Goal: Transaction & Acquisition: Purchase product/service

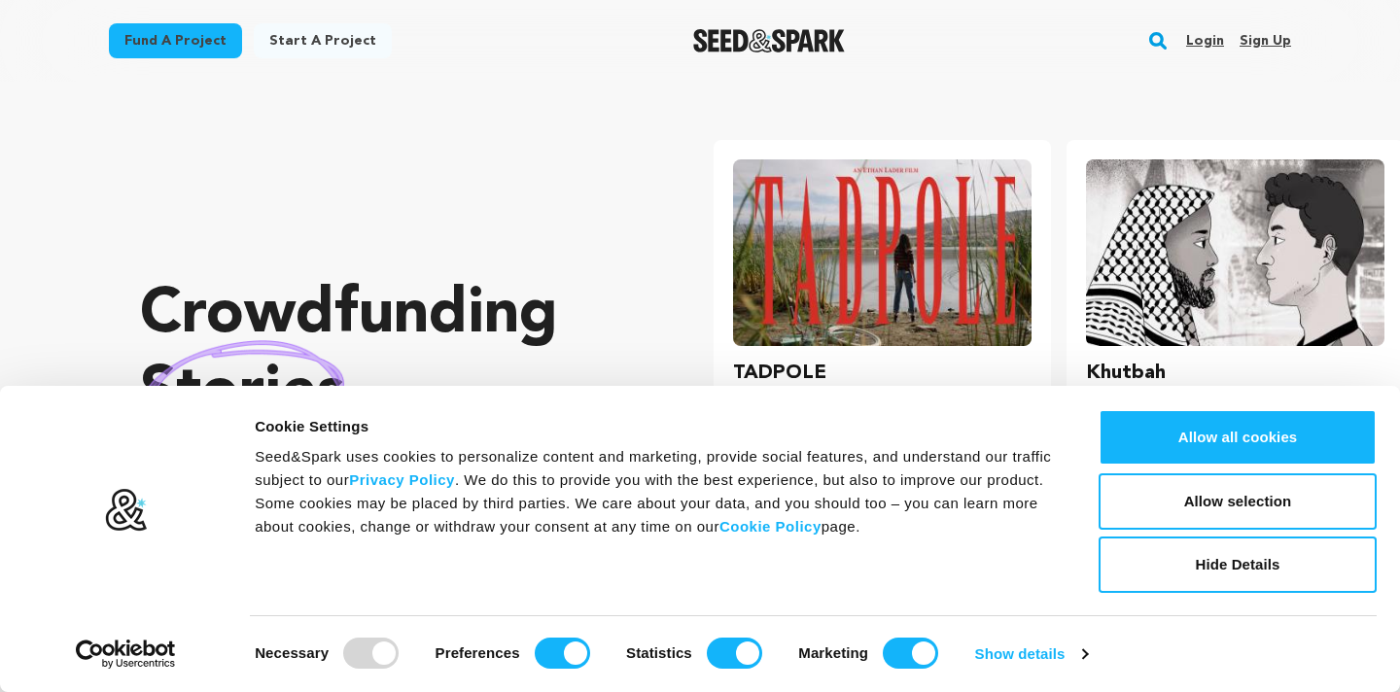
click at [1174, 39] on div "Login Sign up" at bounding box center [1231, 41] width 121 height 51
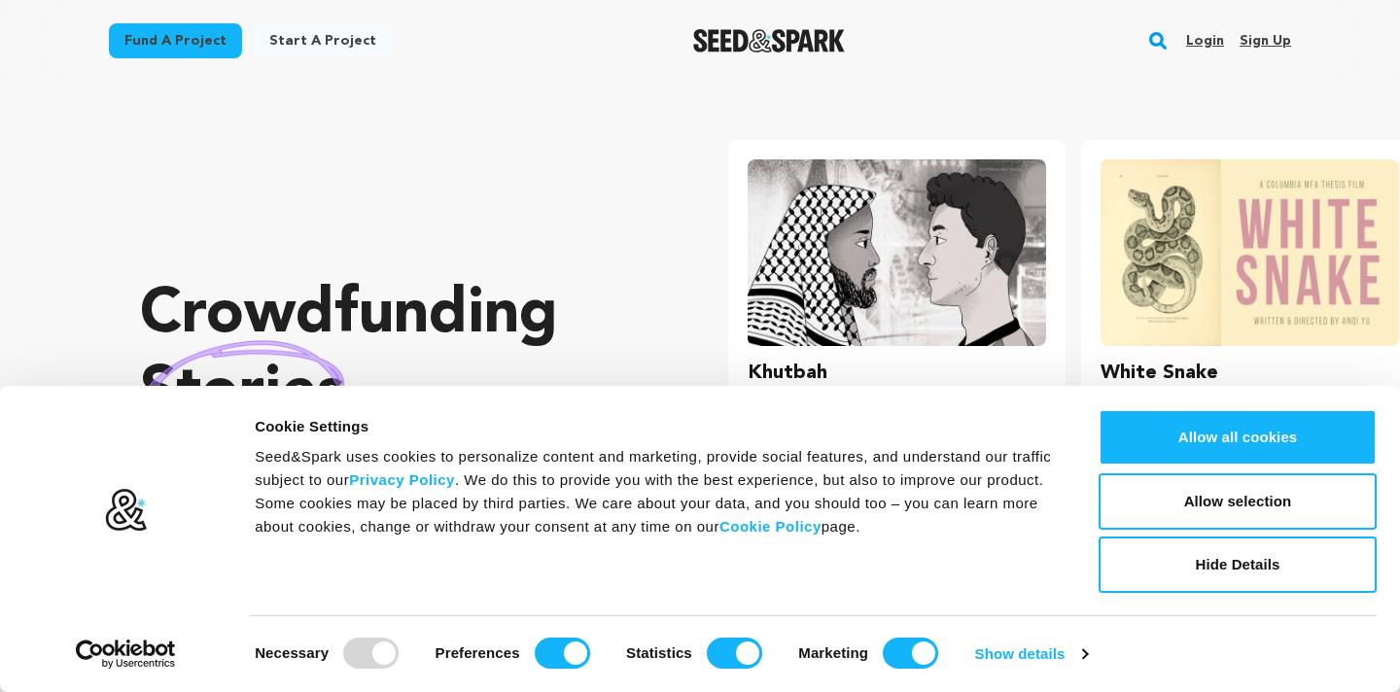
click at [1166, 40] on rect "button" at bounding box center [1158, 40] width 23 height 23
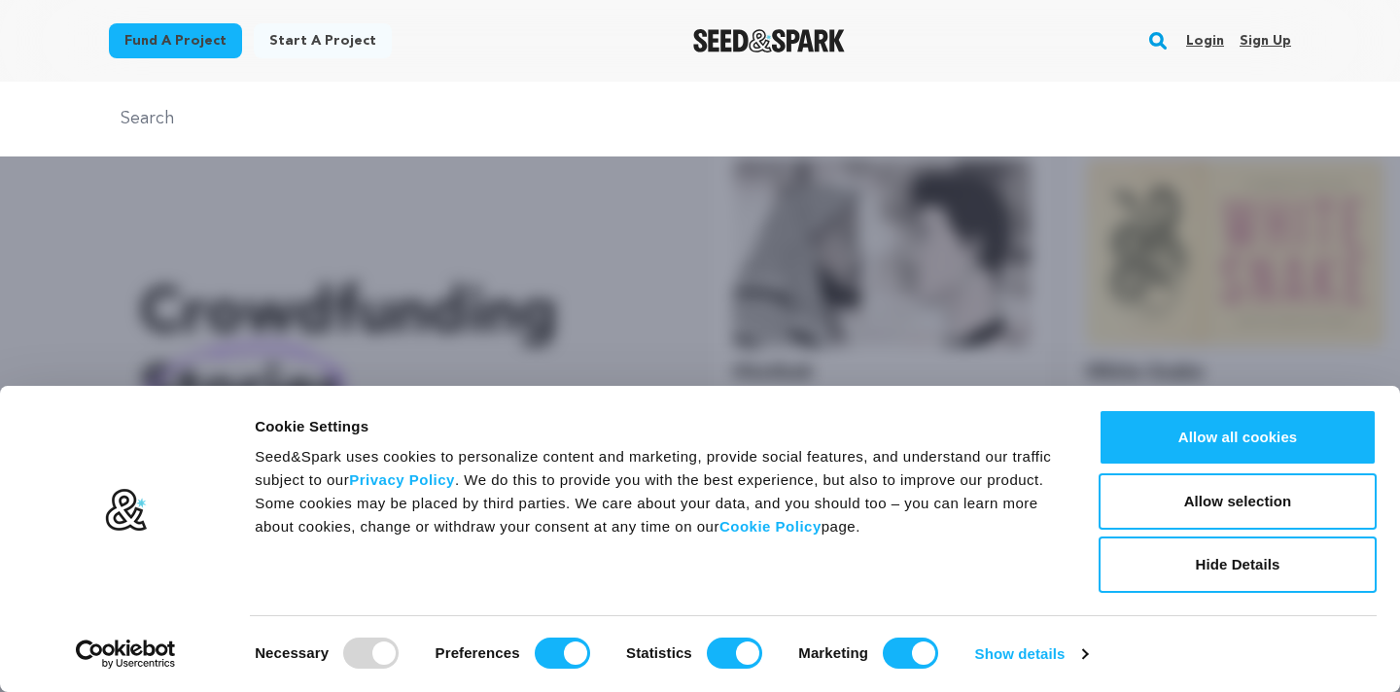
scroll to position [0, 369]
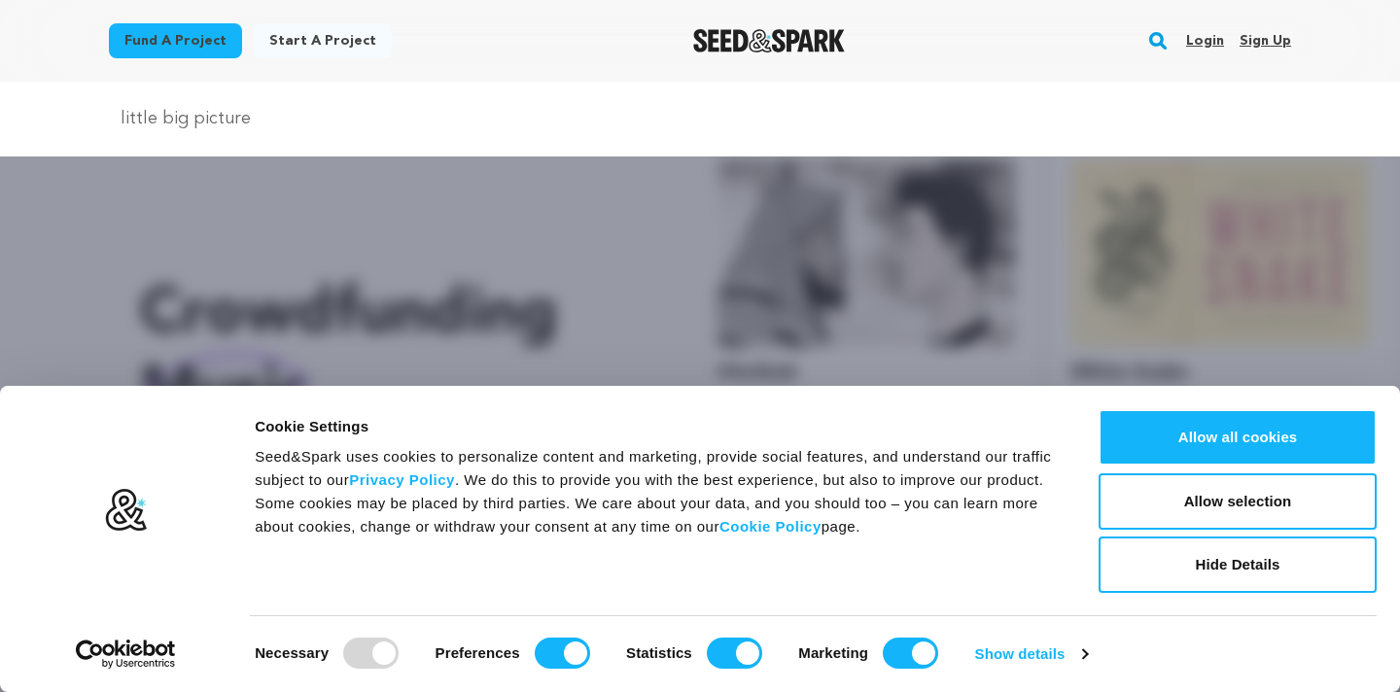
type input "little big picture"
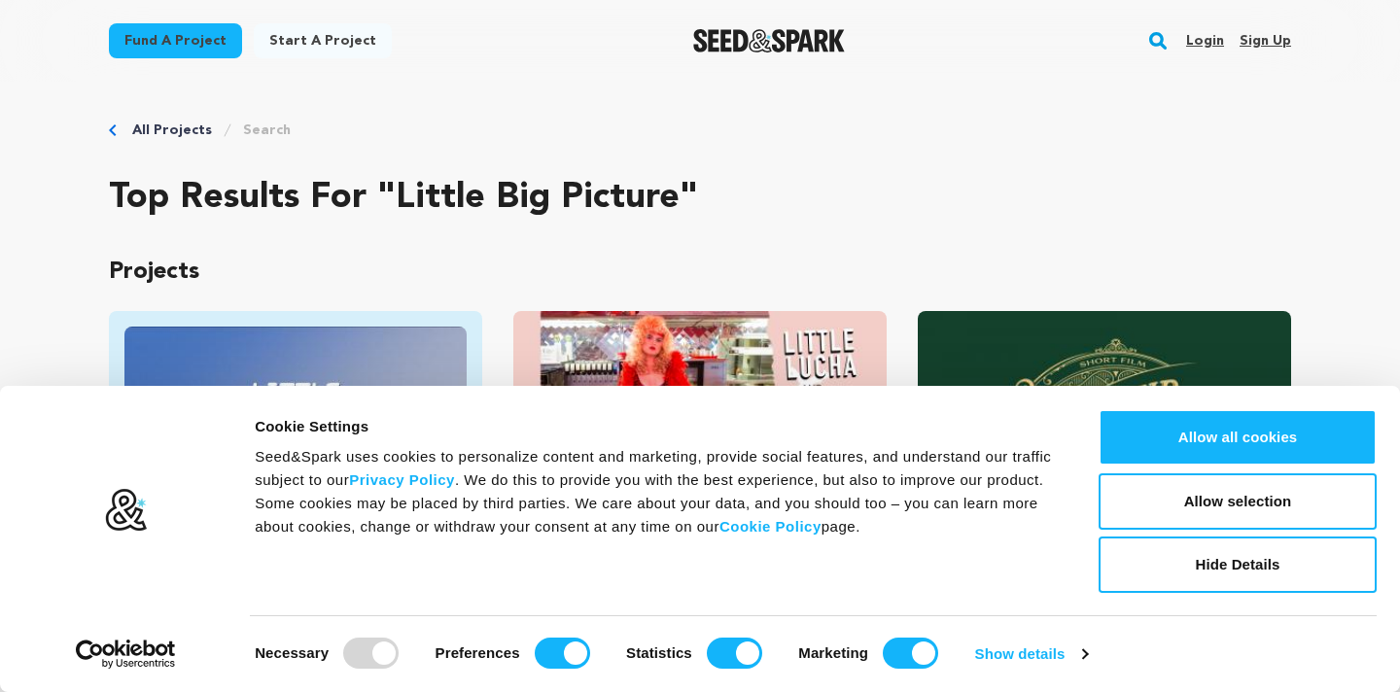
click at [350, 360] on img "Fund Little Big Picture" at bounding box center [295, 423] width 342 height 193
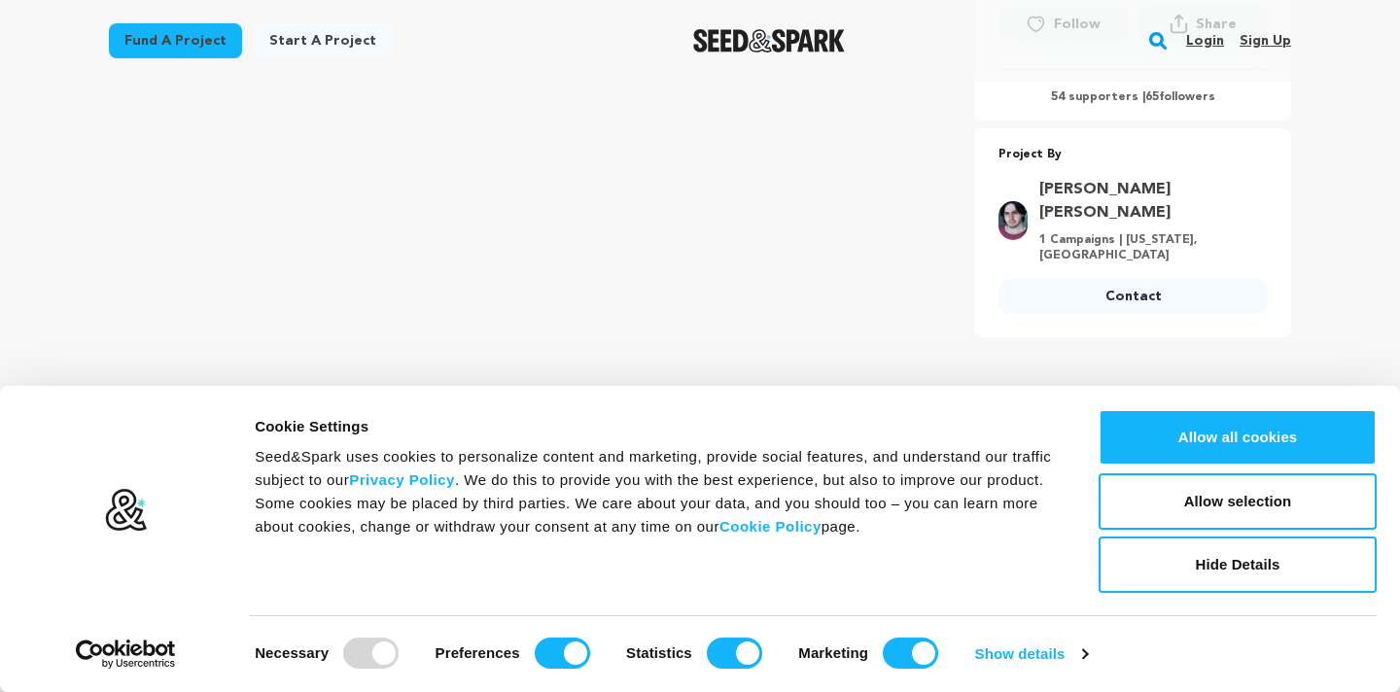
scroll to position [817, 0]
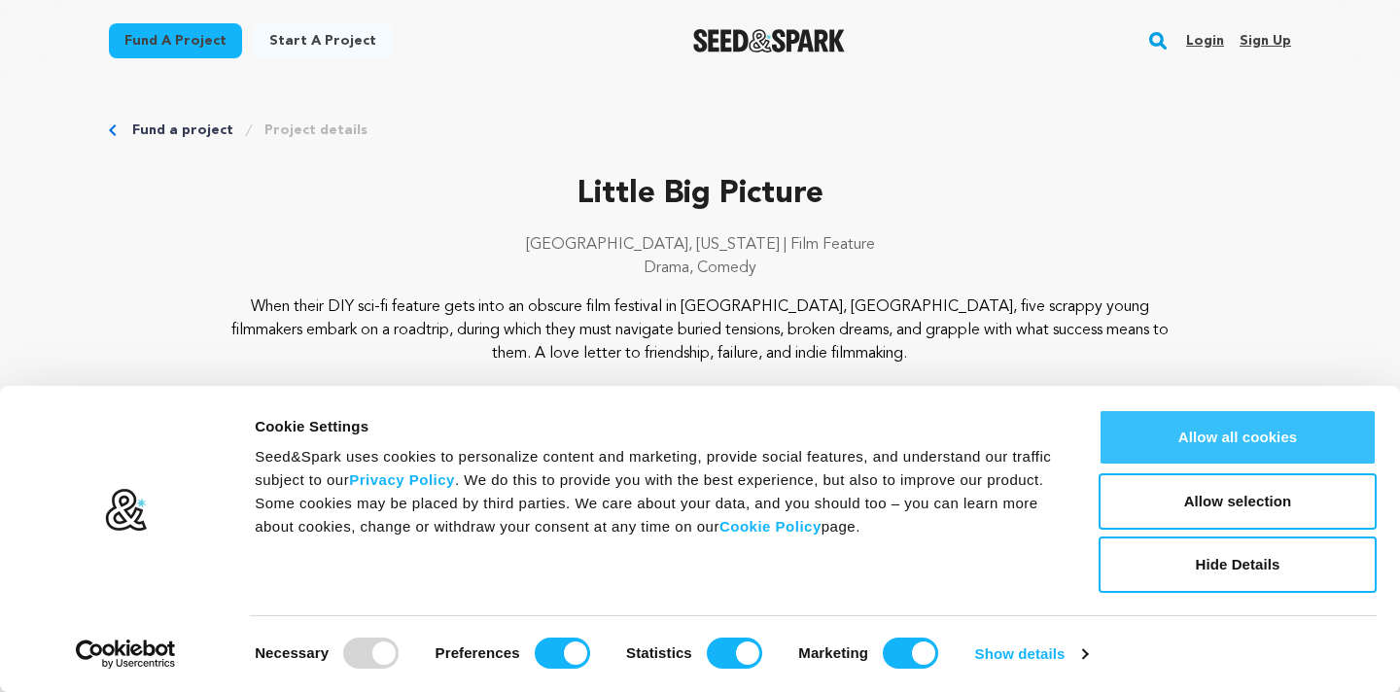
click at [1211, 428] on button "Allow all cookies" at bounding box center [1238, 437] width 278 height 56
